Goal: Information Seeking & Learning: Learn about a topic

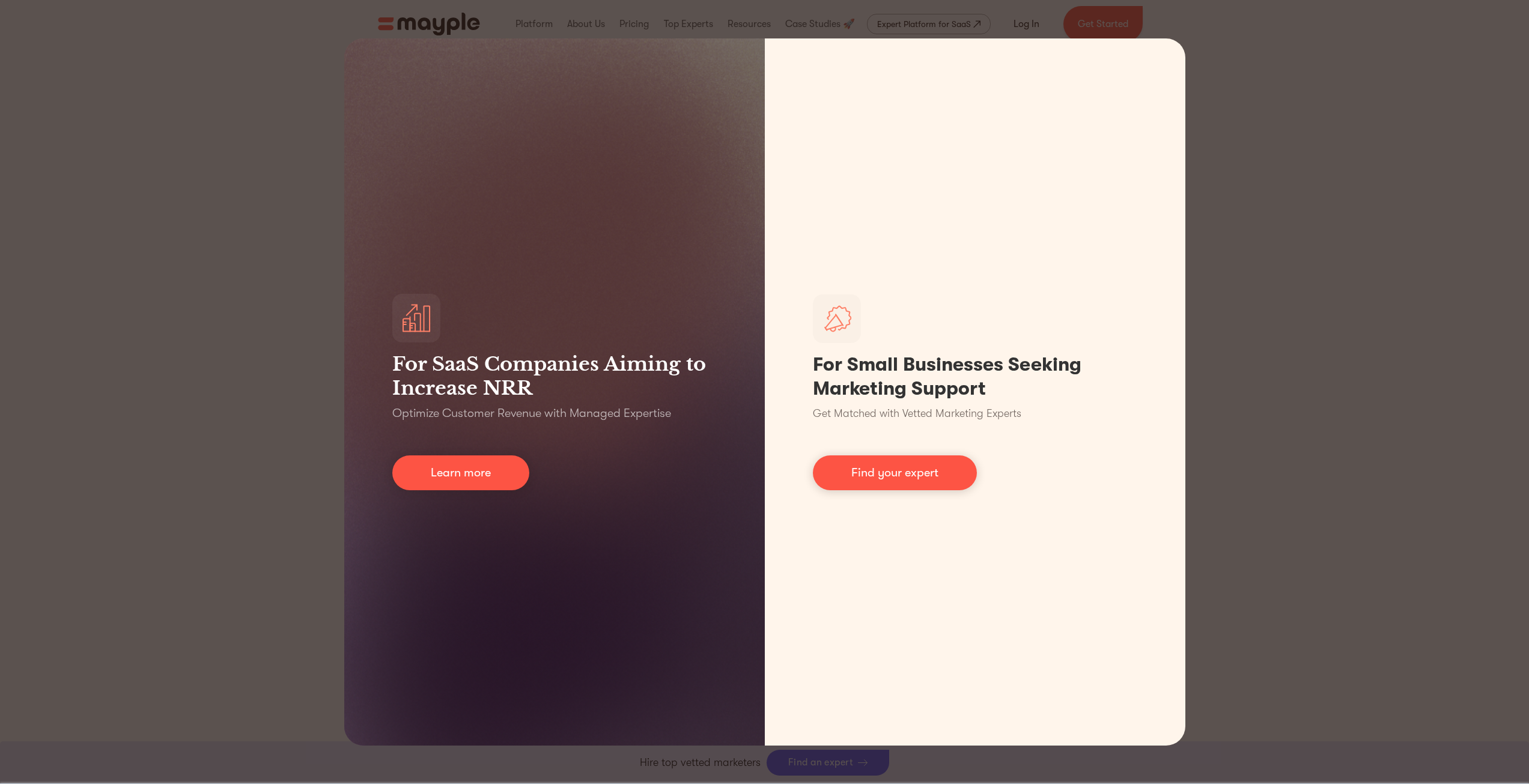
scroll to position [541, 0]
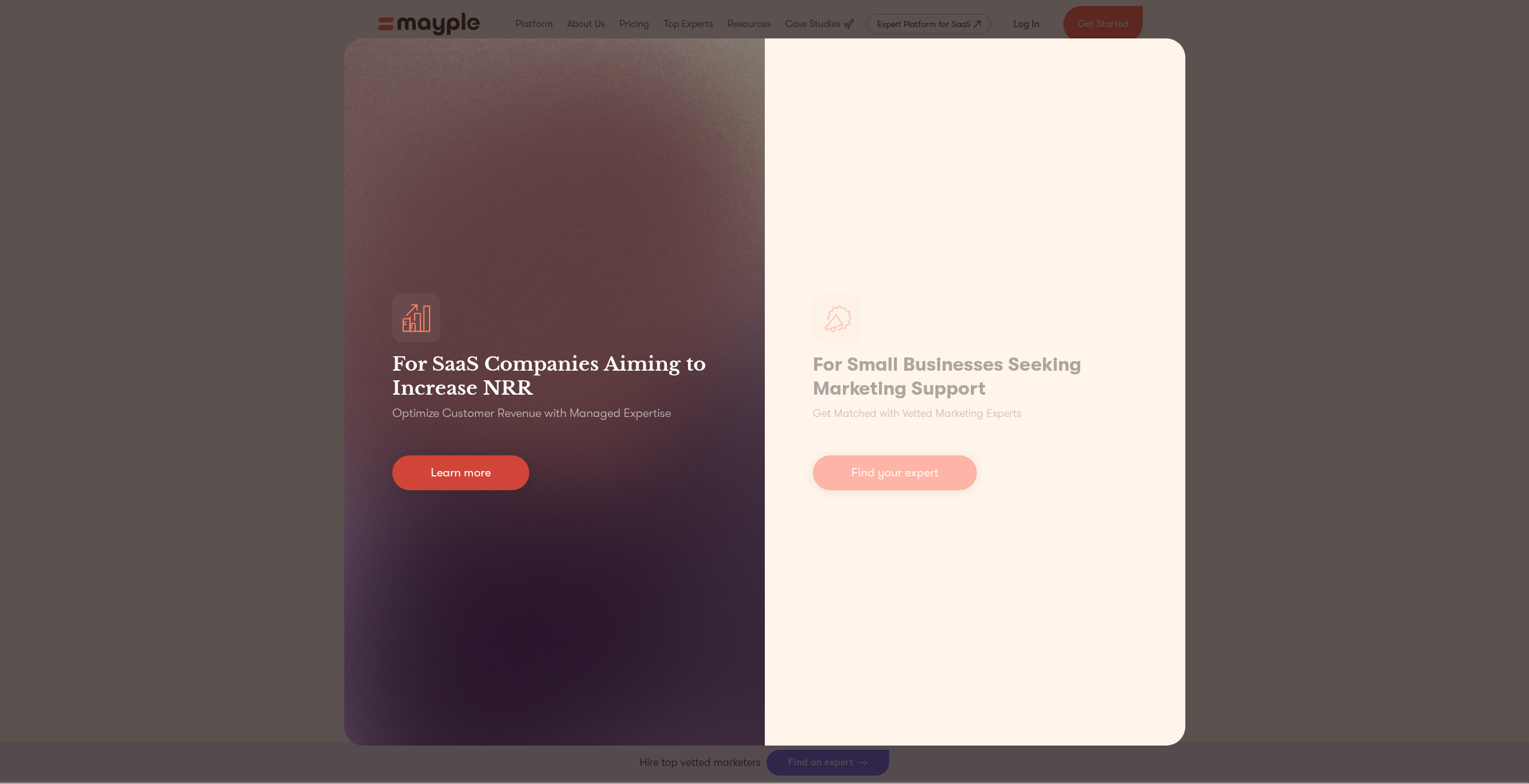
click at [455, 471] on link "Learn more" at bounding box center [461, 473] width 137 height 35
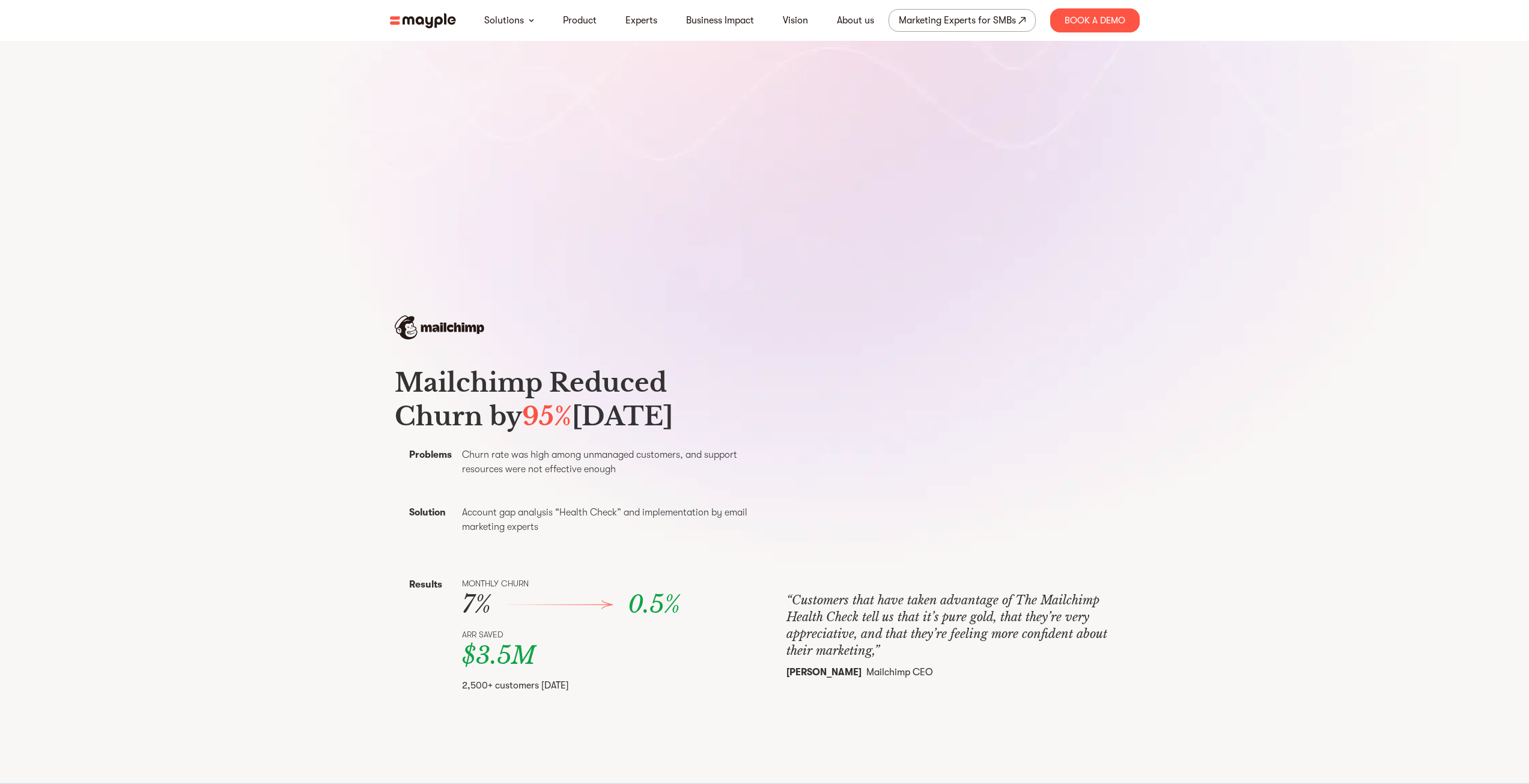
scroll to position [421, 0]
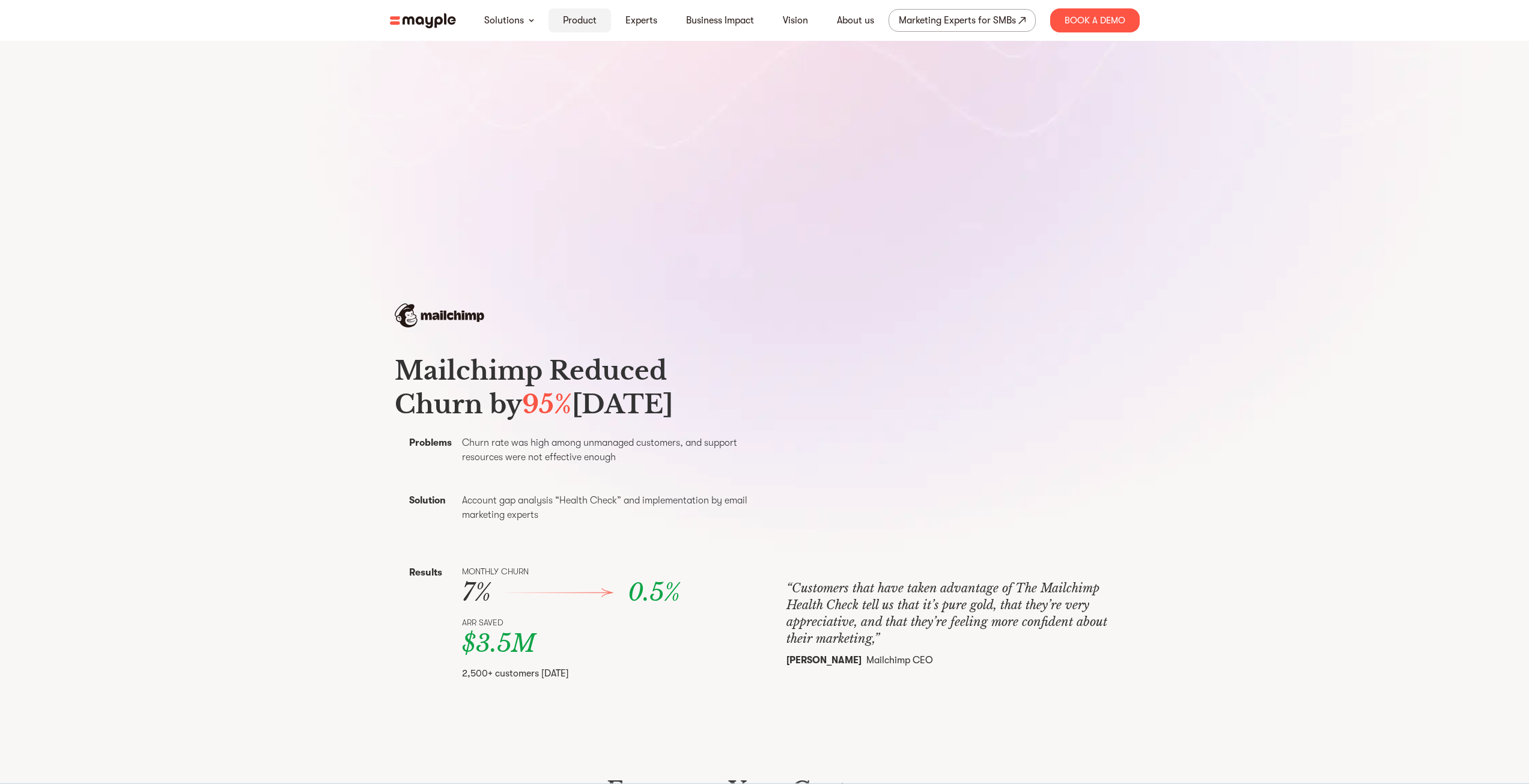
click at [574, 22] on link "Product" at bounding box center [580, 21] width 34 height 14
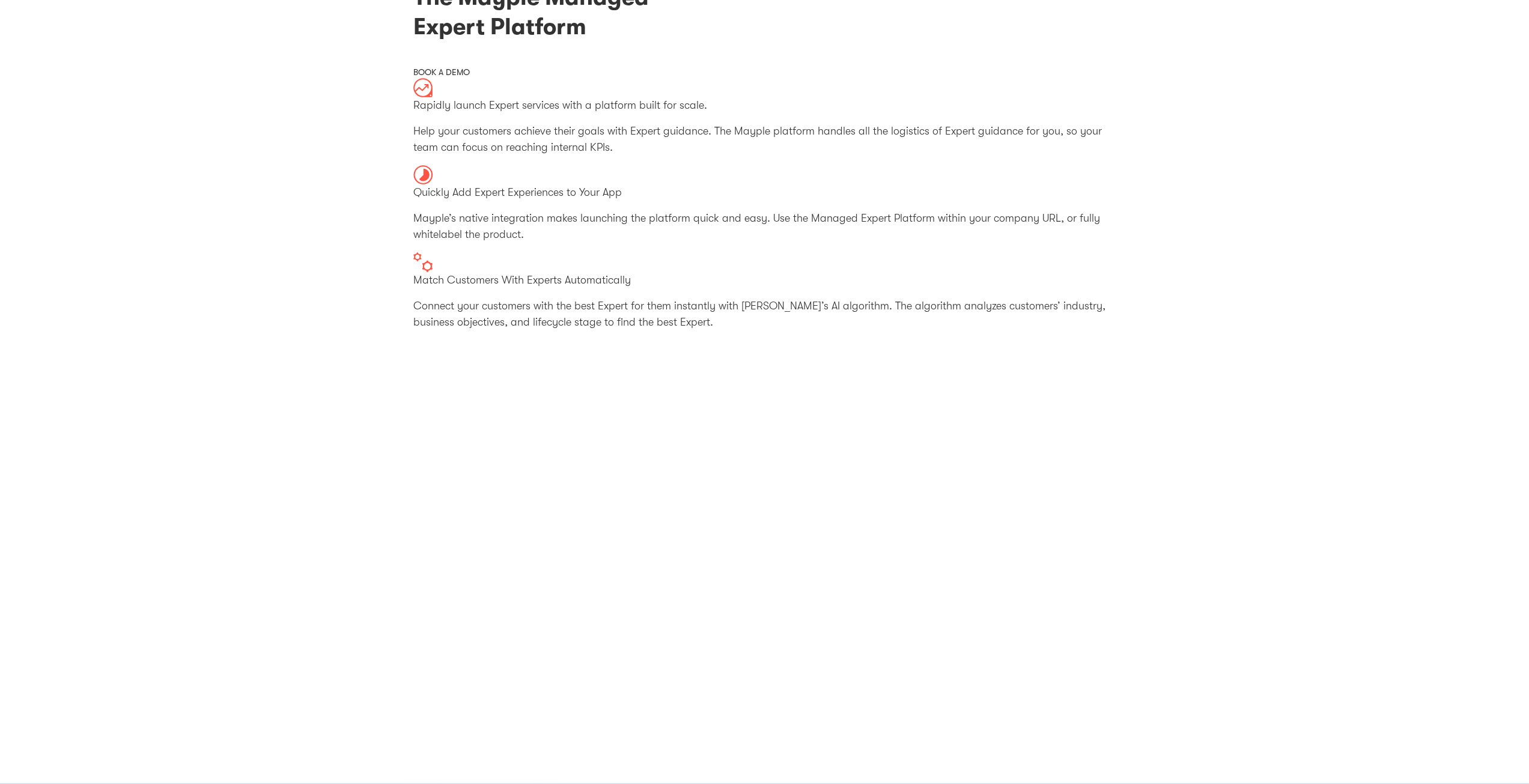
scroll to position [60, 0]
